Goal: Task Accomplishment & Management: Complete application form

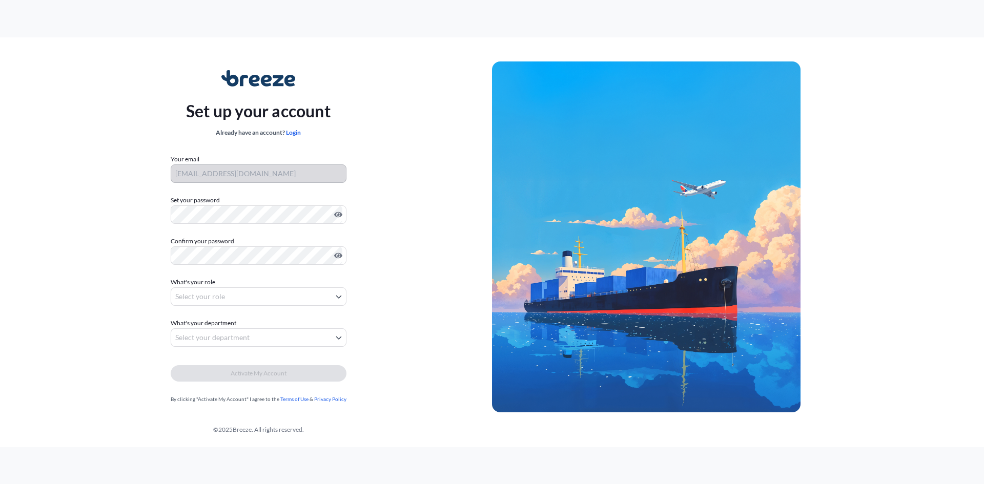
click at [266, 265] on div at bounding box center [259, 256] width 176 height 18
click at [330, 298] on body "Set up your account Already have an account? Login Your email [EMAIL_ADDRESS][D…" at bounding box center [492, 242] width 984 height 484
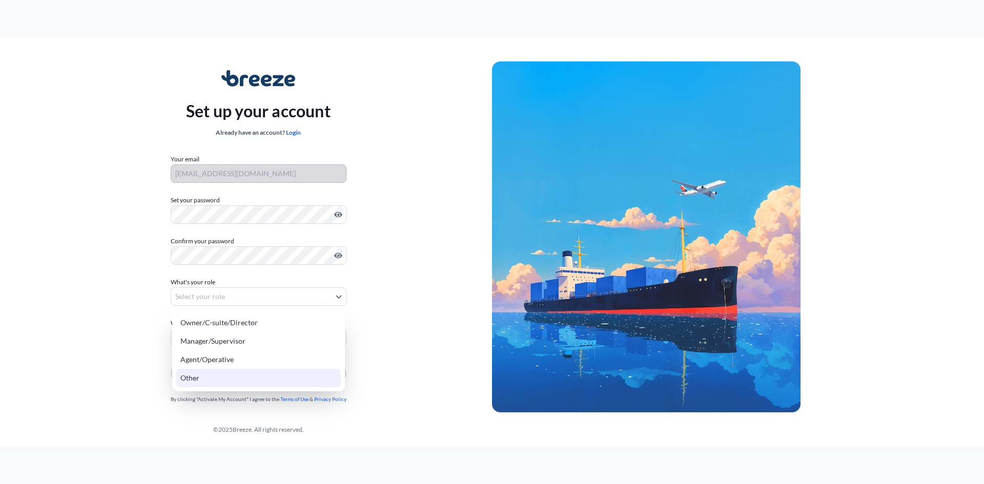
click at [249, 376] on div "Other" at bounding box center [258, 378] width 165 height 18
select select "other"
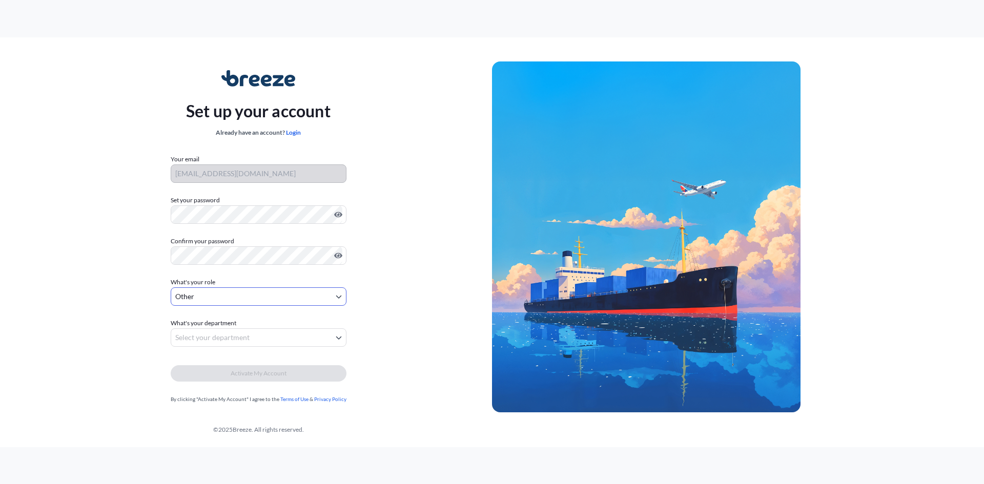
click at [292, 334] on body "Set up your account Already have an account? Login Your email [EMAIL_ADDRESS][D…" at bounding box center [492, 242] width 984 height 484
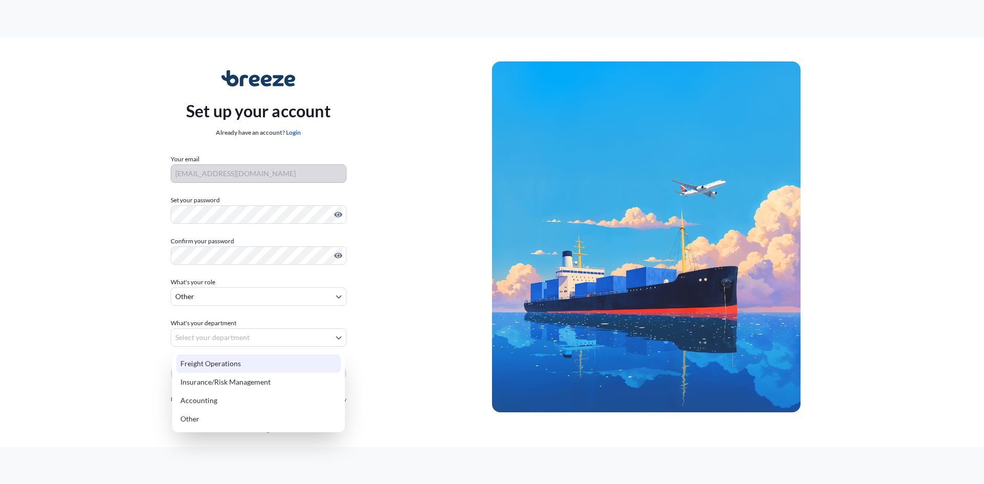
click at [281, 356] on div "Freight Operations" at bounding box center [258, 364] width 165 height 18
select select "freight operations"
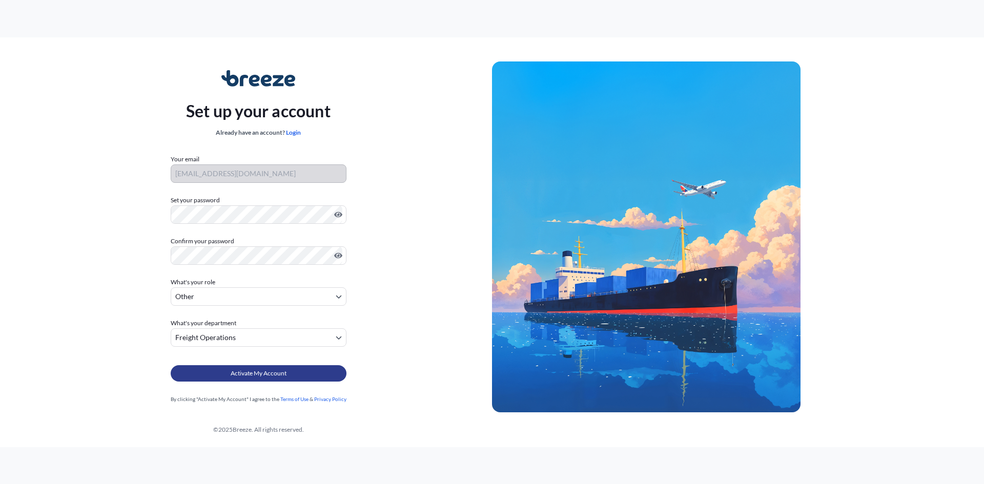
click at [271, 372] on span "Activate My Account" at bounding box center [259, 374] width 56 height 10
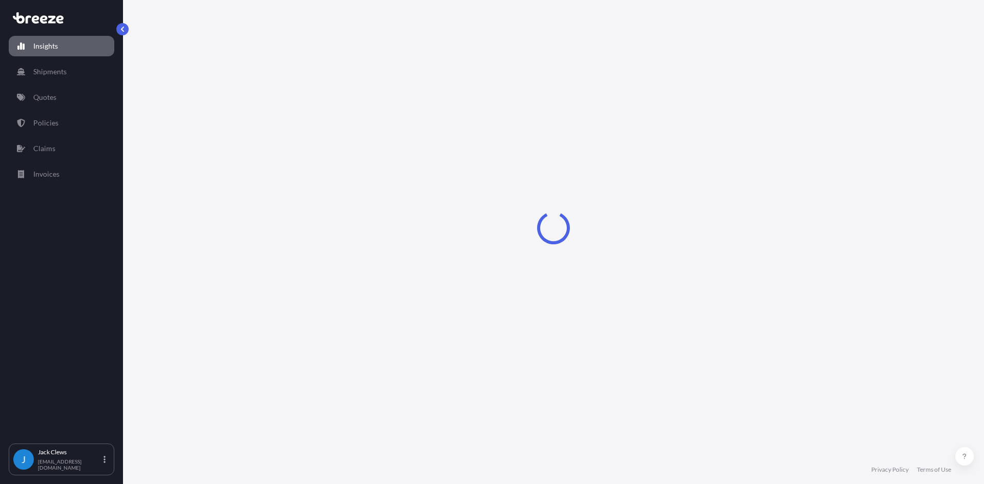
select select "2025"
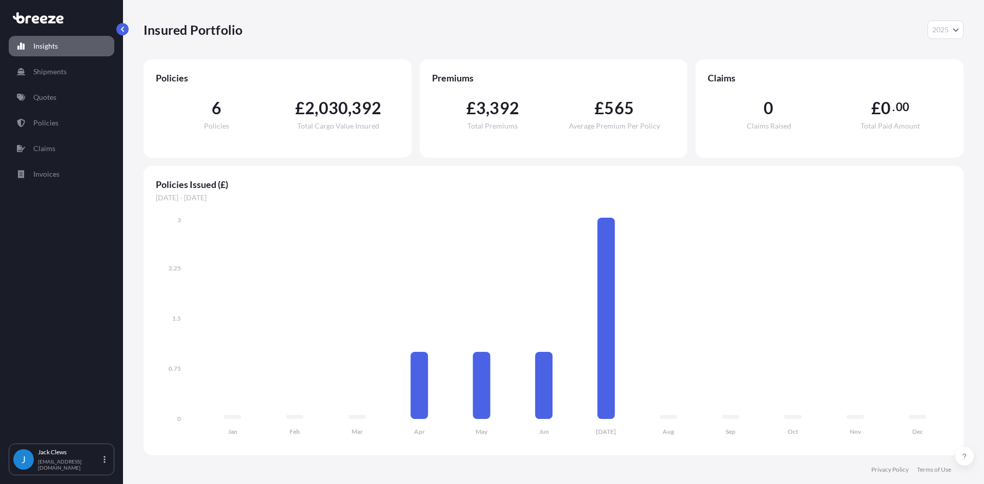
click at [438, 170] on div "Policies Issued (£) 01/01/2025 - 31/12/2025 Jan Feb Mar Apr May Jun Jul Aug Sep…" at bounding box center [554, 311] width 820 height 290
drag, startPoint x: 880, startPoint y: 0, endPoint x: 760, endPoint y: 35, distance: 124.4
click at [760, 35] on div "Insured Portfolio 2025 2025 2024 2023 2022" at bounding box center [554, 30] width 820 height 18
click at [64, 71] on p "Shipments" at bounding box center [49, 72] width 33 height 10
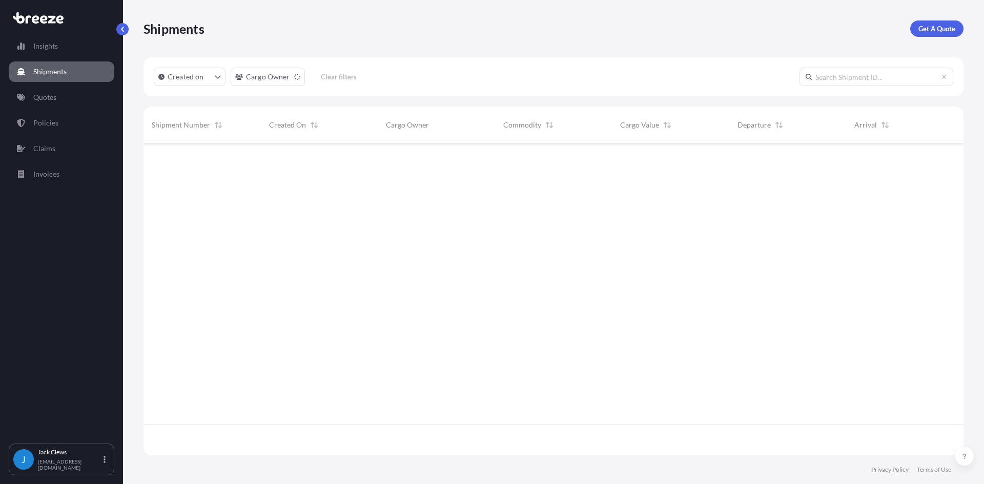
scroll to position [341, 812]
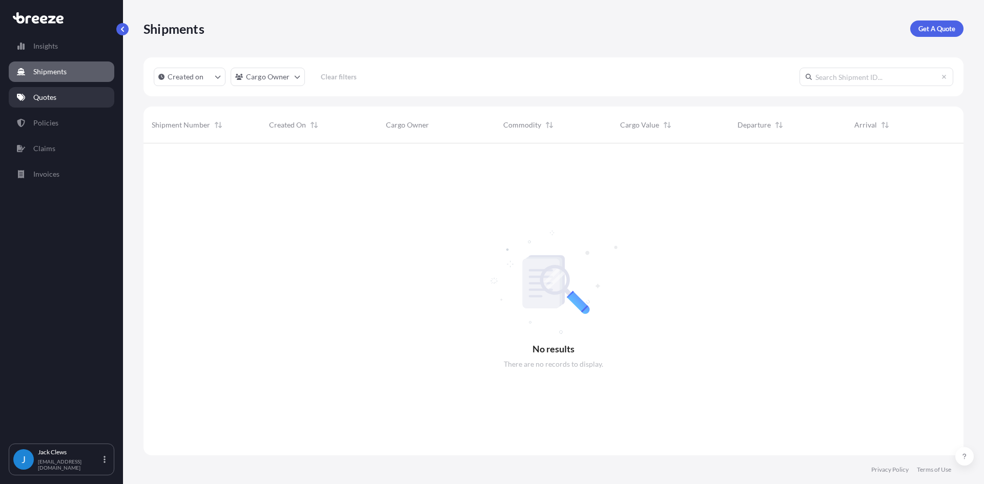
click at [59, 99] on link "Quotes" at bounding box center [62, 97] width 106 height 21
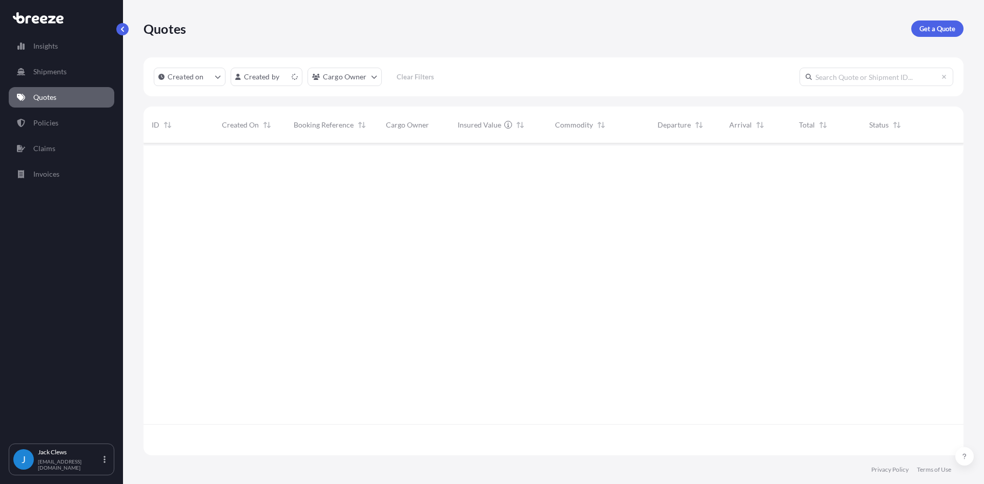
scroll to position [310, 812]
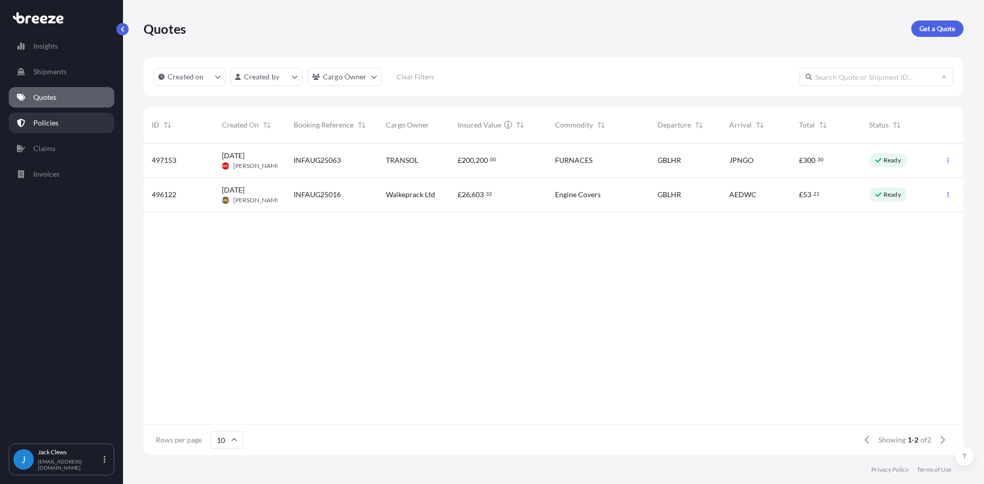
click at [63, 120] on link "Policies" at bounding box center [62, 123] width 106 height 21
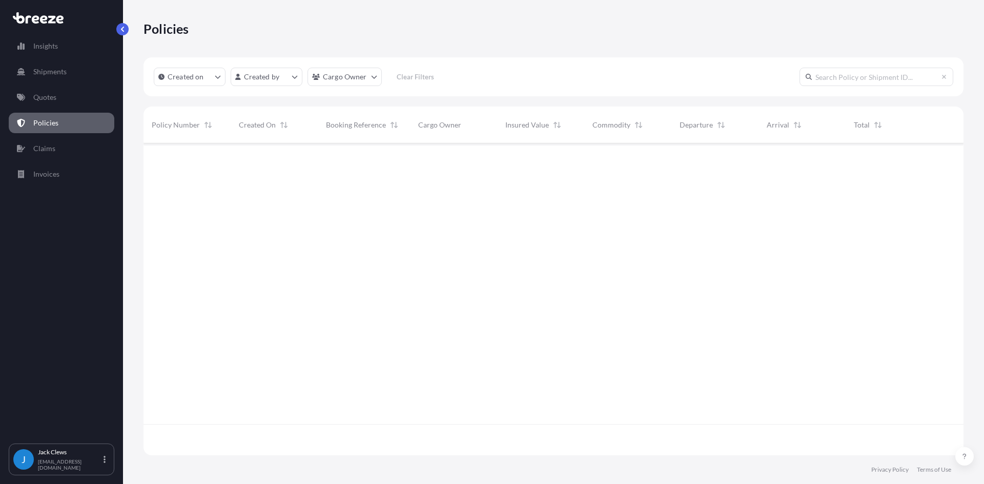
scroll to position [310, 812]
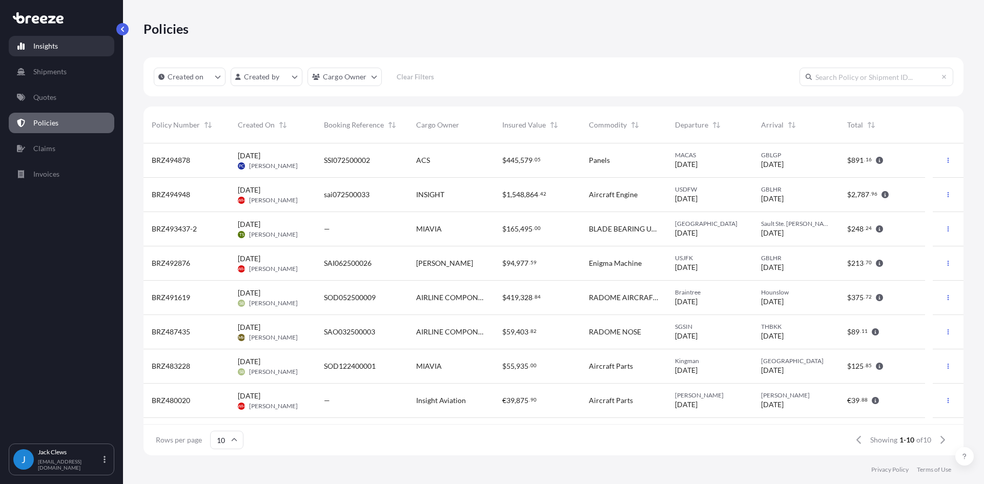
click at [74, 48] on link "Insights" at bounding box center [62, 46] width 106 height 21
select select "2025"
